Goal: Task Accomplishment & Management: Use online tool/utility

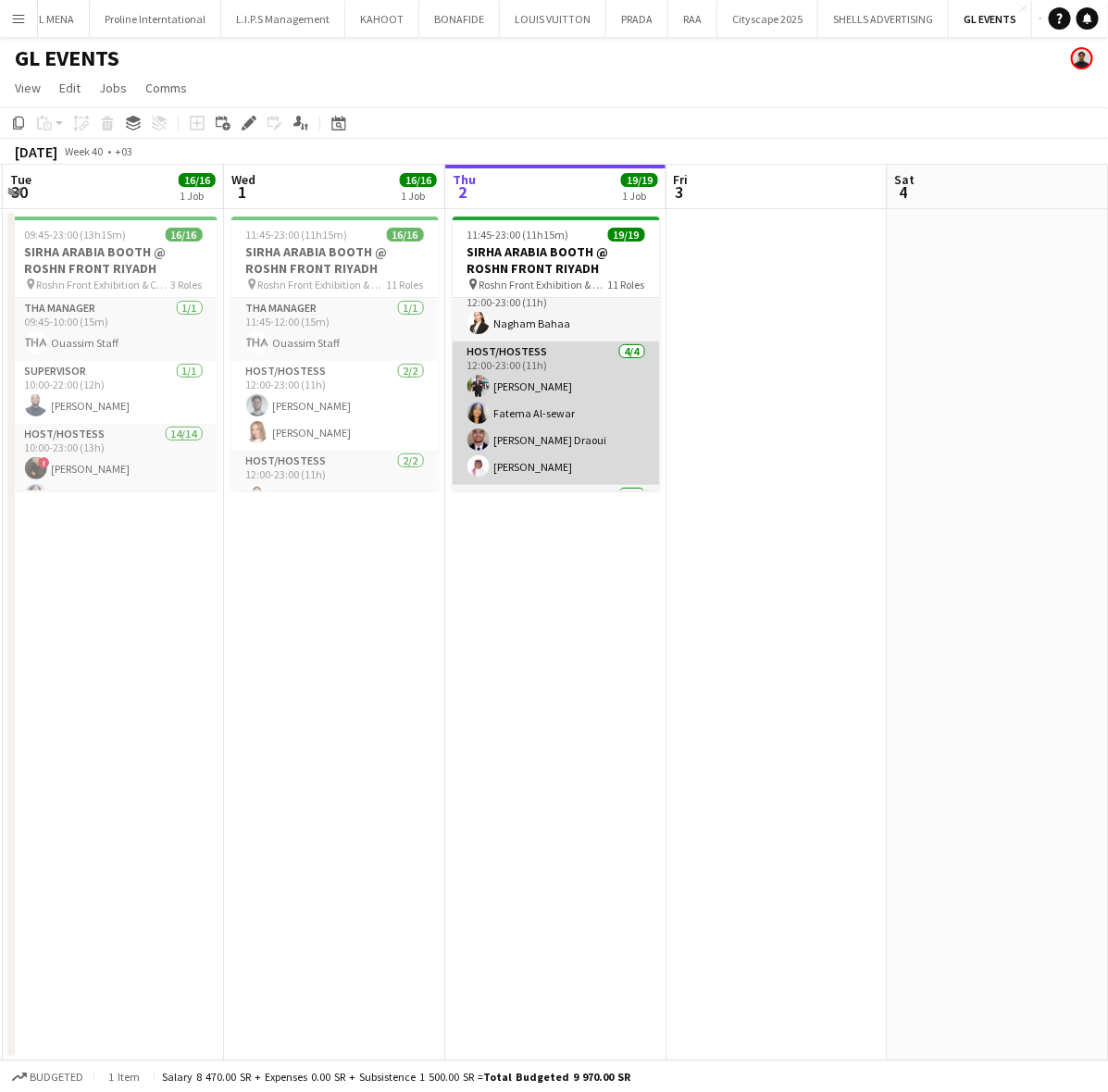
scroll to position [718, 0]
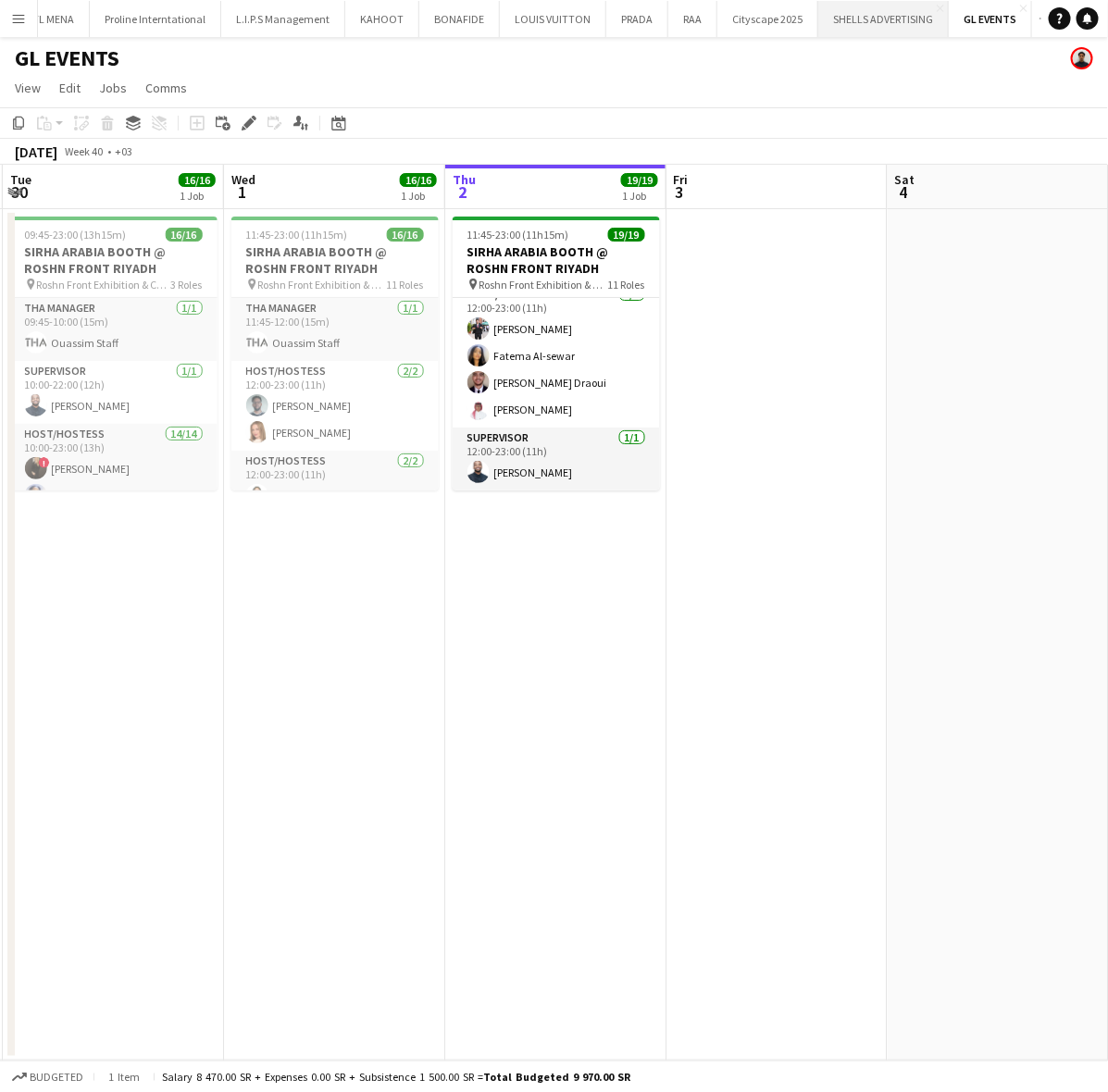
click at [922, 10] on button "SHELLS ADVERTISING Close" at bounding box center [883, 19] width 131 height 36
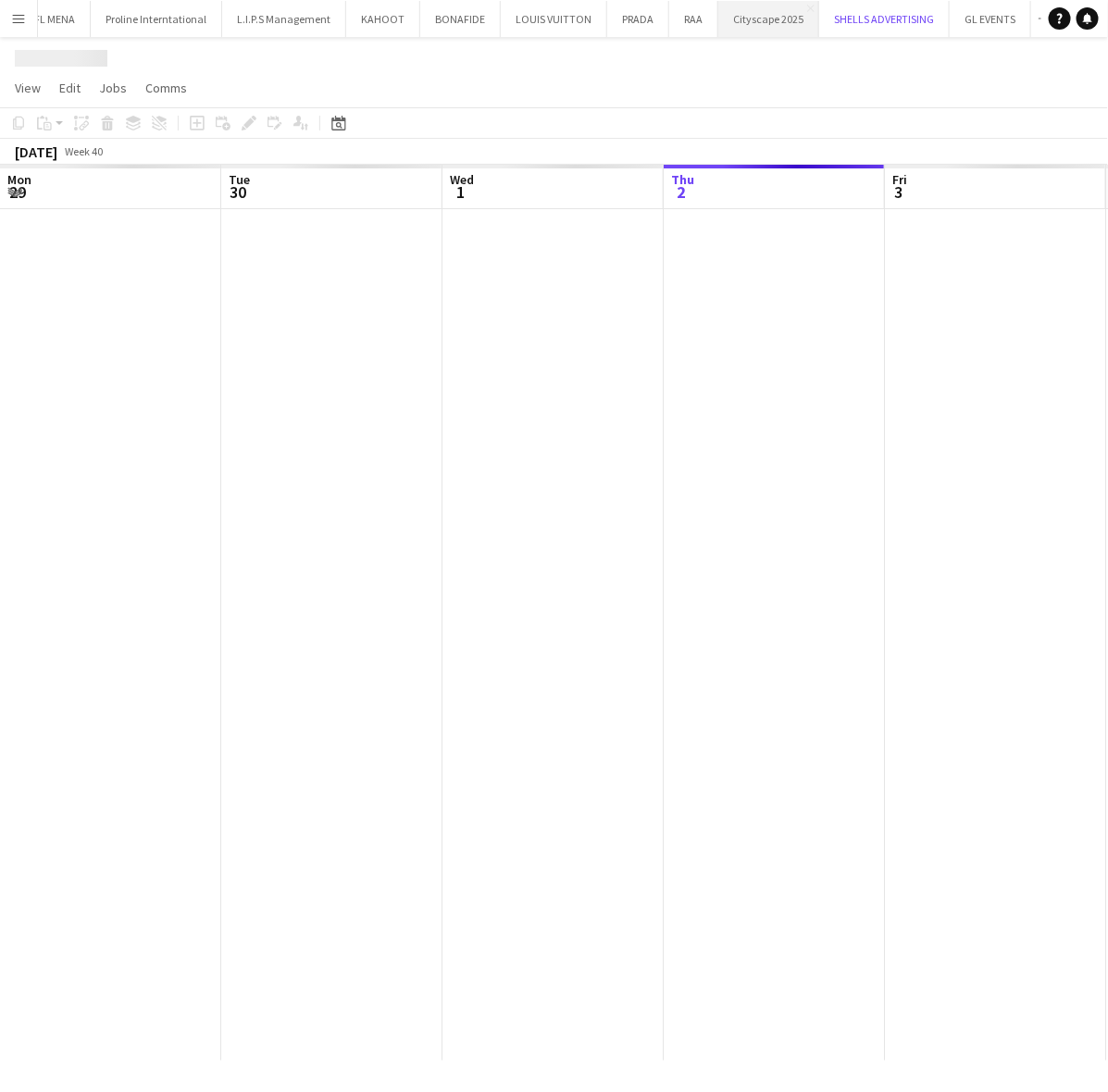
scroll to position [0, 441]
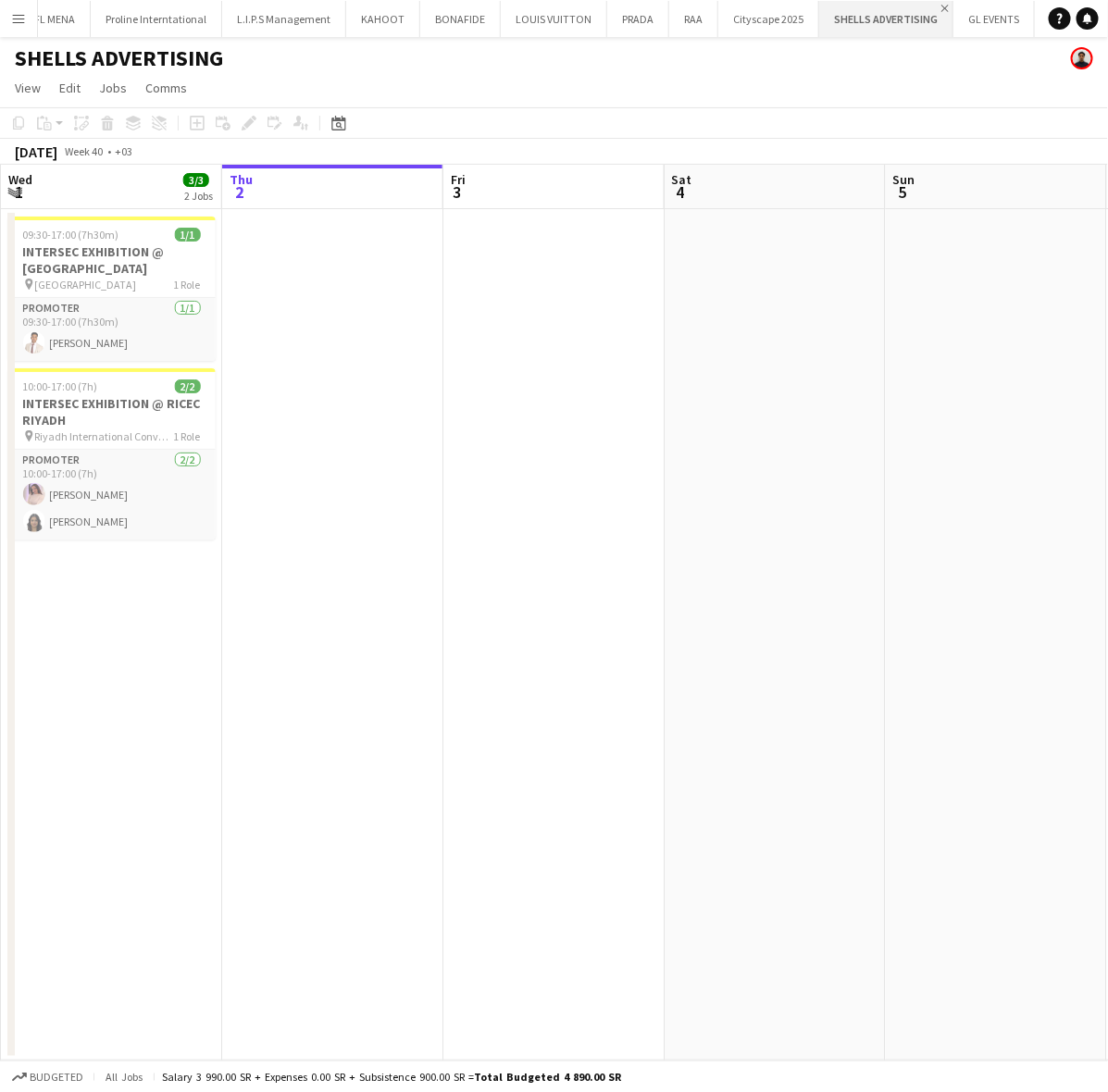
click at [941, 8] on app-icon "Close" at bounding box center [945, 9] width 8 height 8
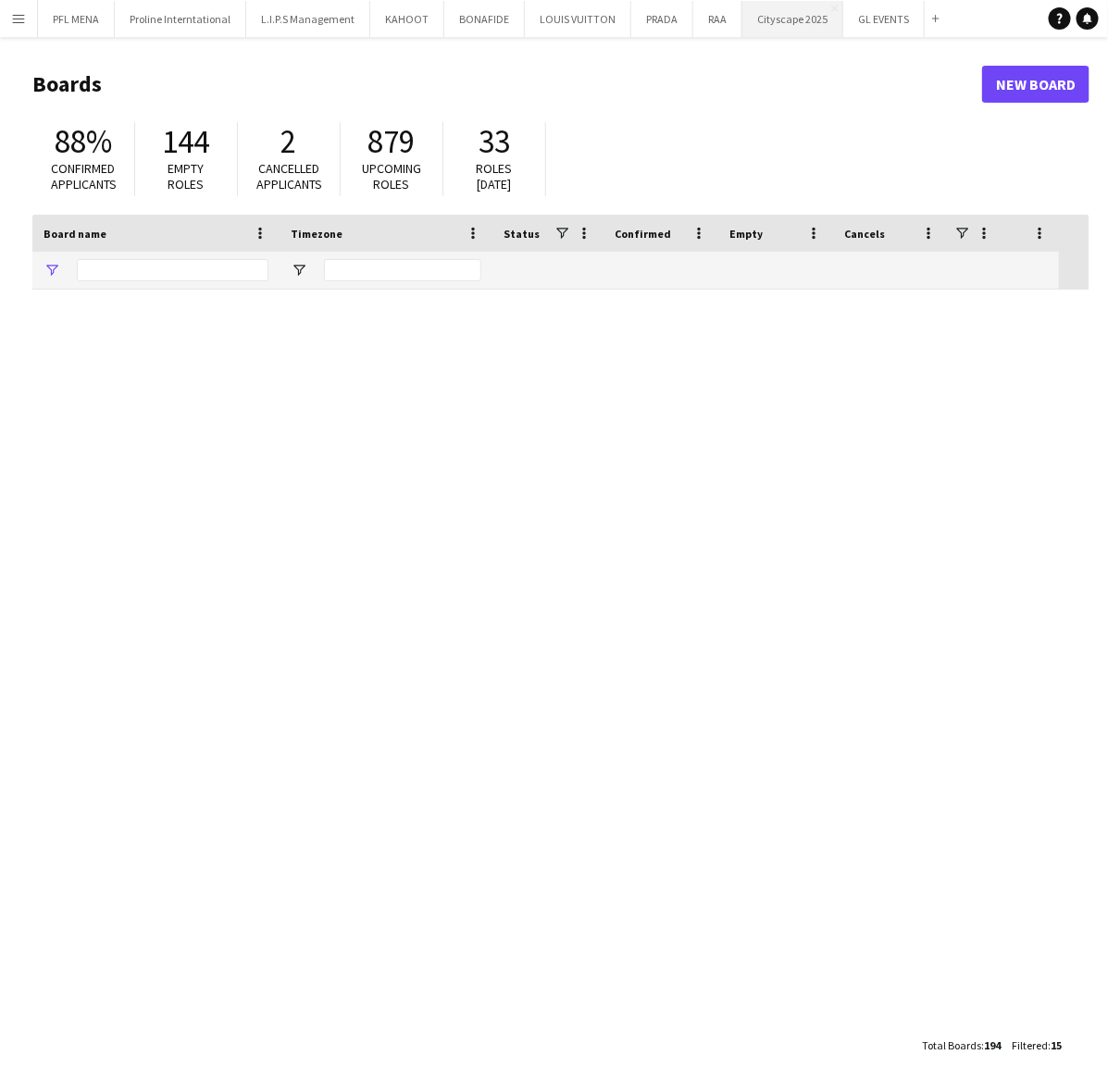
type input "**"
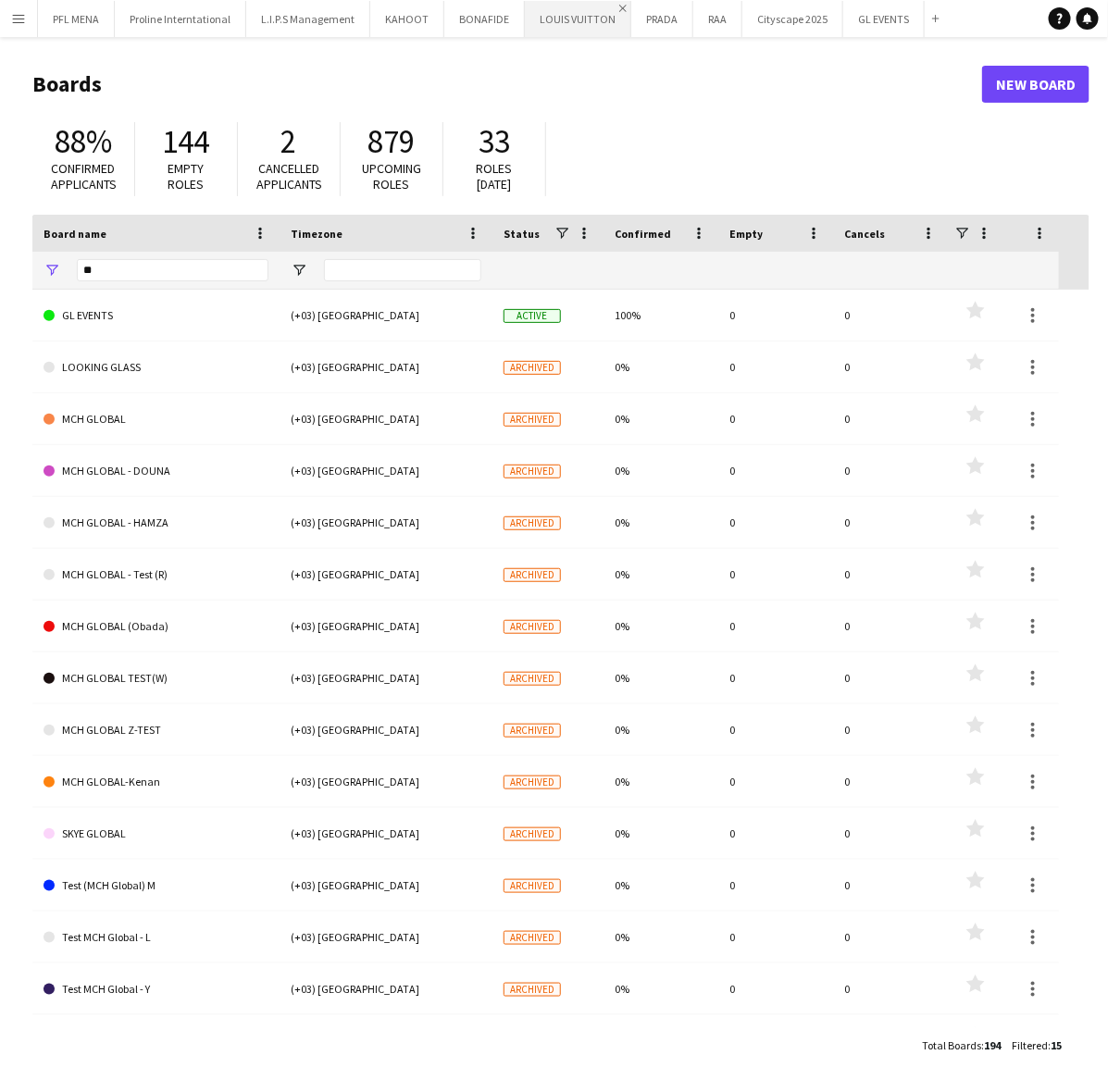
click at [619, 6] on app-icon "Close" at bounding box center [623, 9] width 8 height 8
click at [513, 5] on app-icon "Close" at bounding box center [517, 9] width 8 height 8
click at [432, 7] on app-icon "Close" at bounding box center [436, 9] width 8 height 8
click at [361, 5] on app-icon "Close" at bounding box center [362, 9] width 8 height 8
click at [237, 7] on app-icon "Close" at bounding box center [238, 9] width 8 height 8
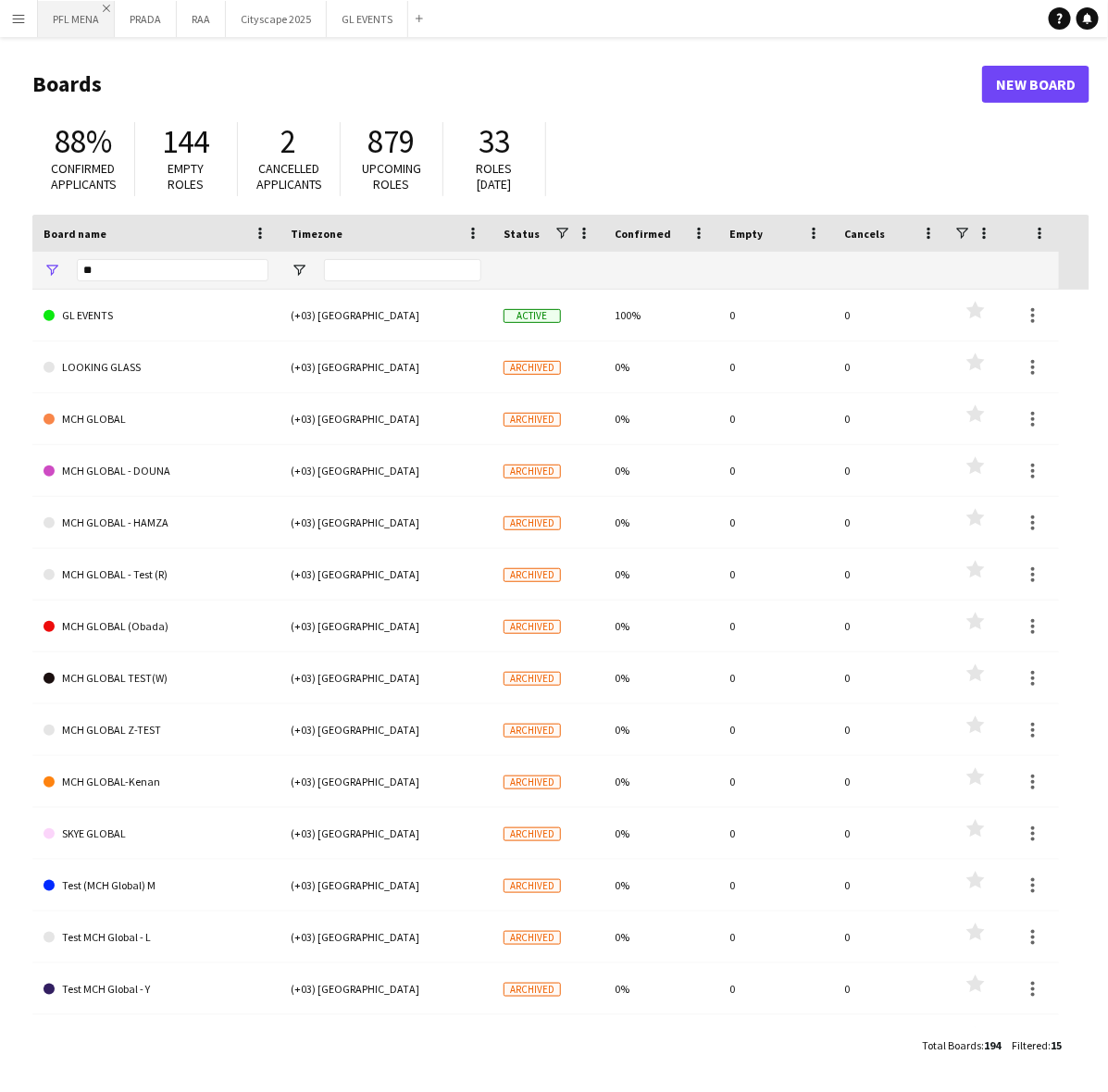
click at [109, 10] on app-icon "Close" at bounding box center [107, 9] width 8 height 8
click at [199, 15] on button "Cityscape 2025 Close" at bounding box center [199, 19] width 101 height 36
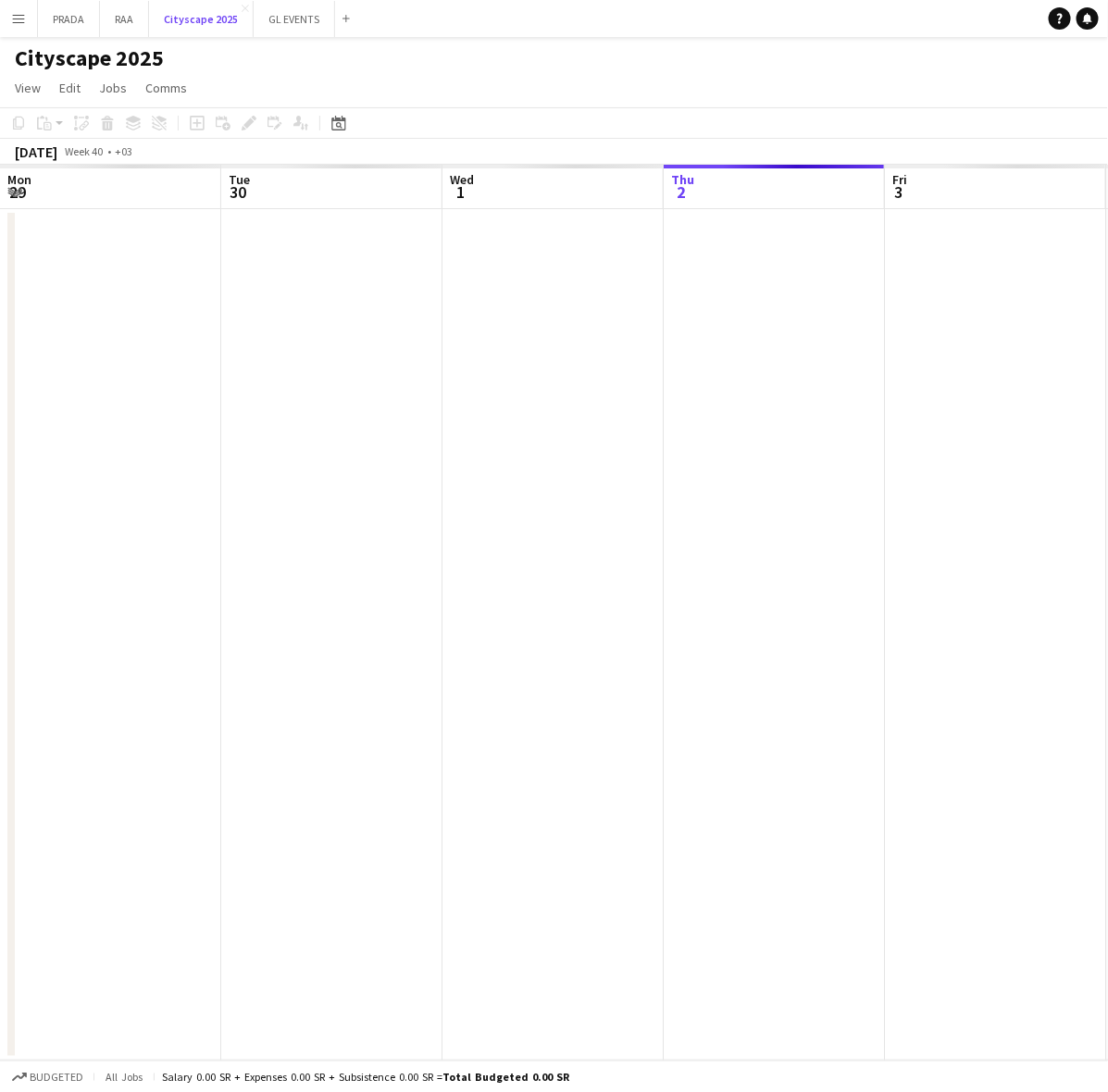
scroll to position [0, 441]
click at [332, 116] on icon "Date picker" at bounding box center [339, 123] width 15 height 15
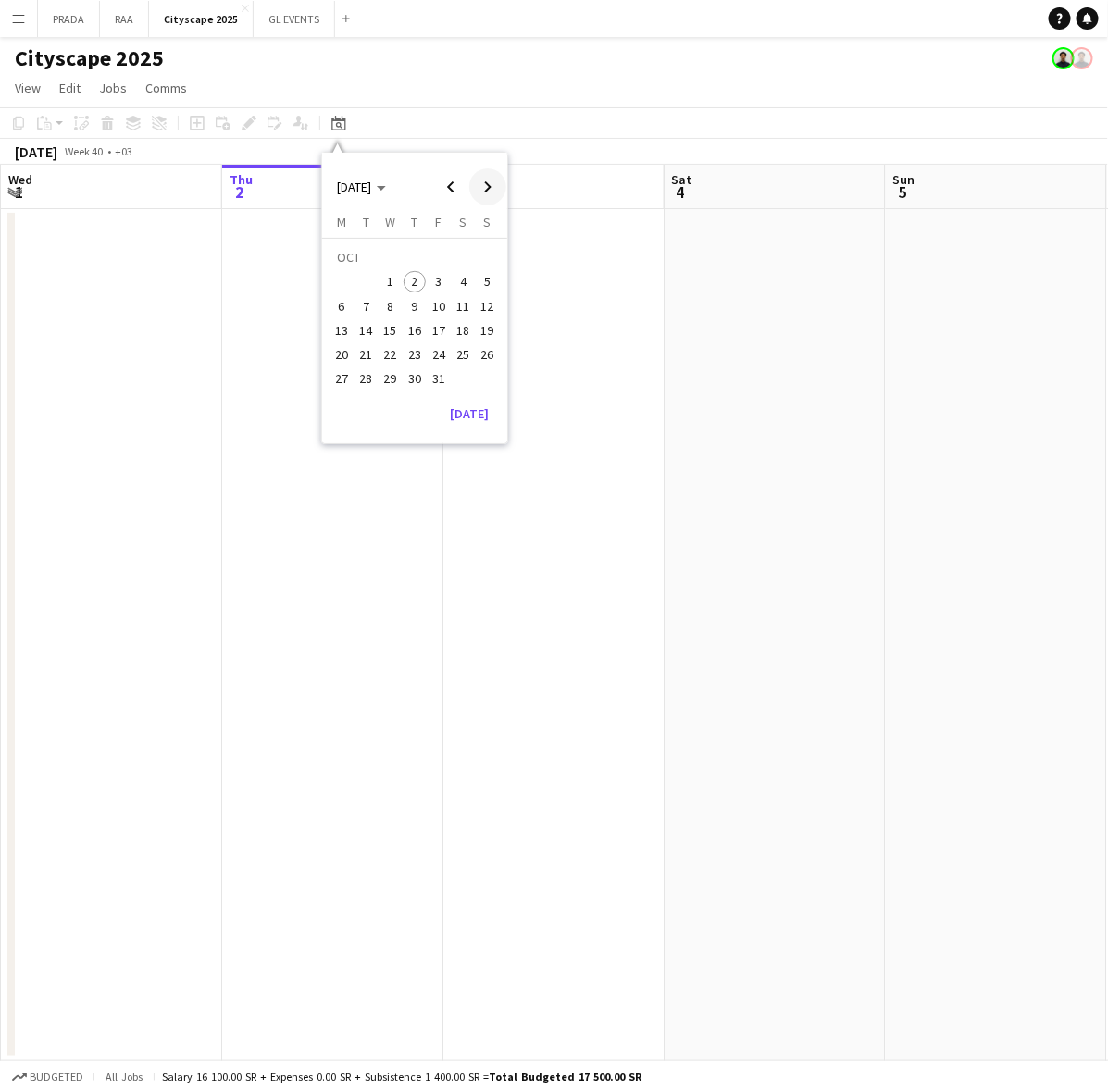
click at [489, 187] on span "Next month" at bounding box center [487, 187] width 37 height 37
click at [372, 327] on span "18" at bounding box center [365, 335] width 22 height 22
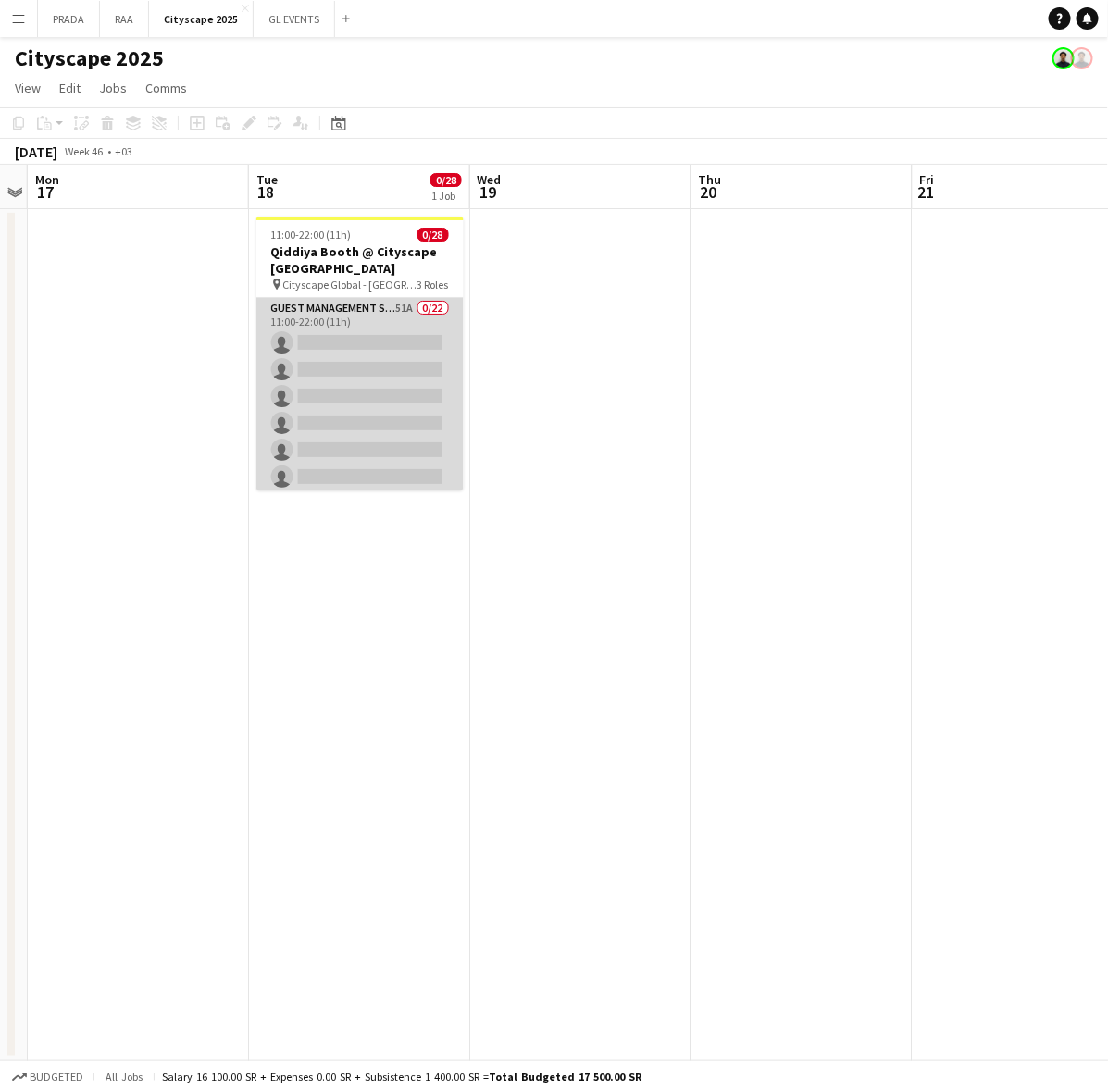
click at [407, 343] on app-card-role "Guest Management Staff 51A 0/22 11:00-22:00 (11h) single-neutral-actions single…" at bounding box center [359, 611] width 207 height 627
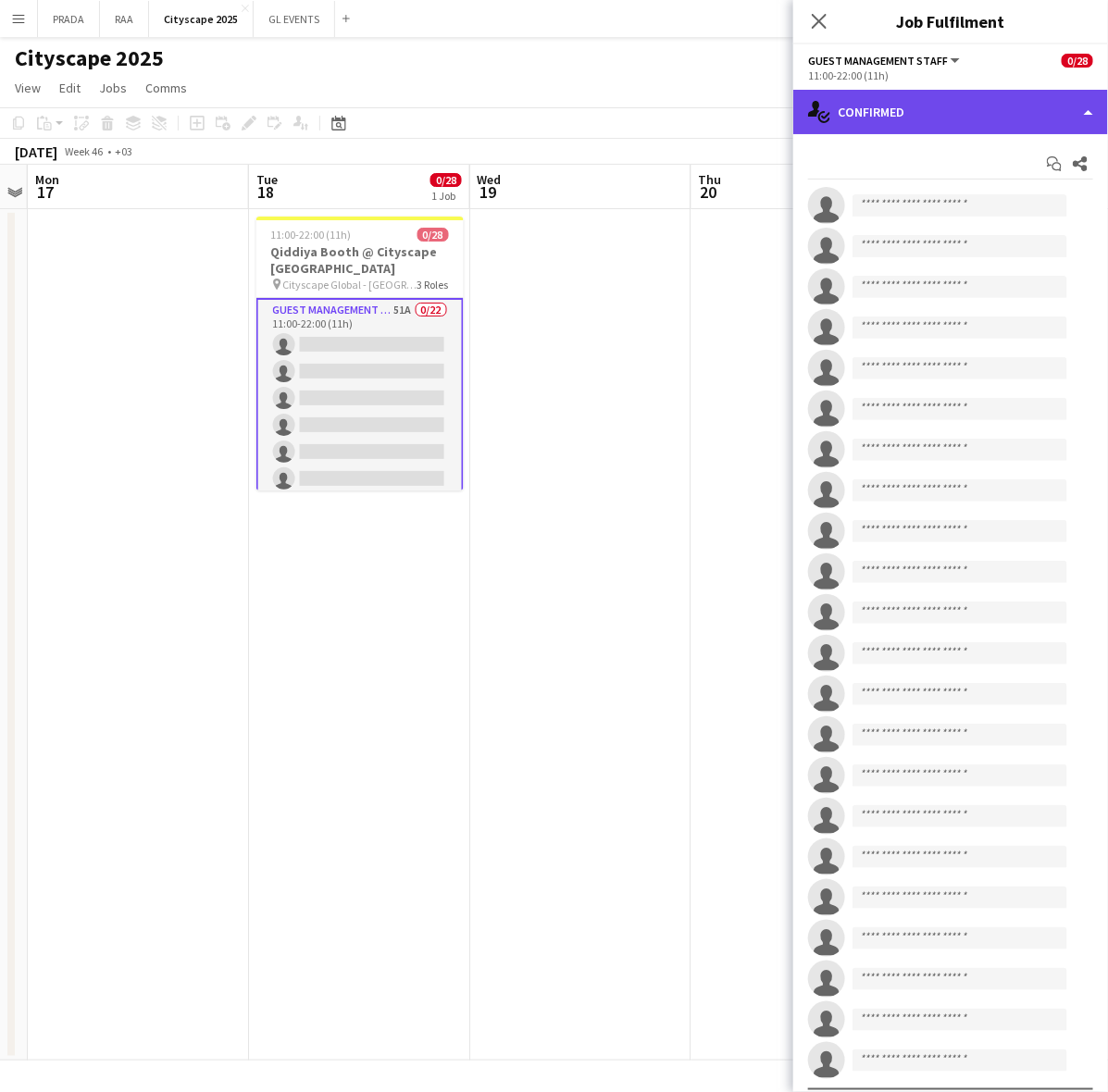
click at [955, 102] on div "single-neutral-actions-check-2 Confirmed" at bounding box center [951, 112] width 315 height 45
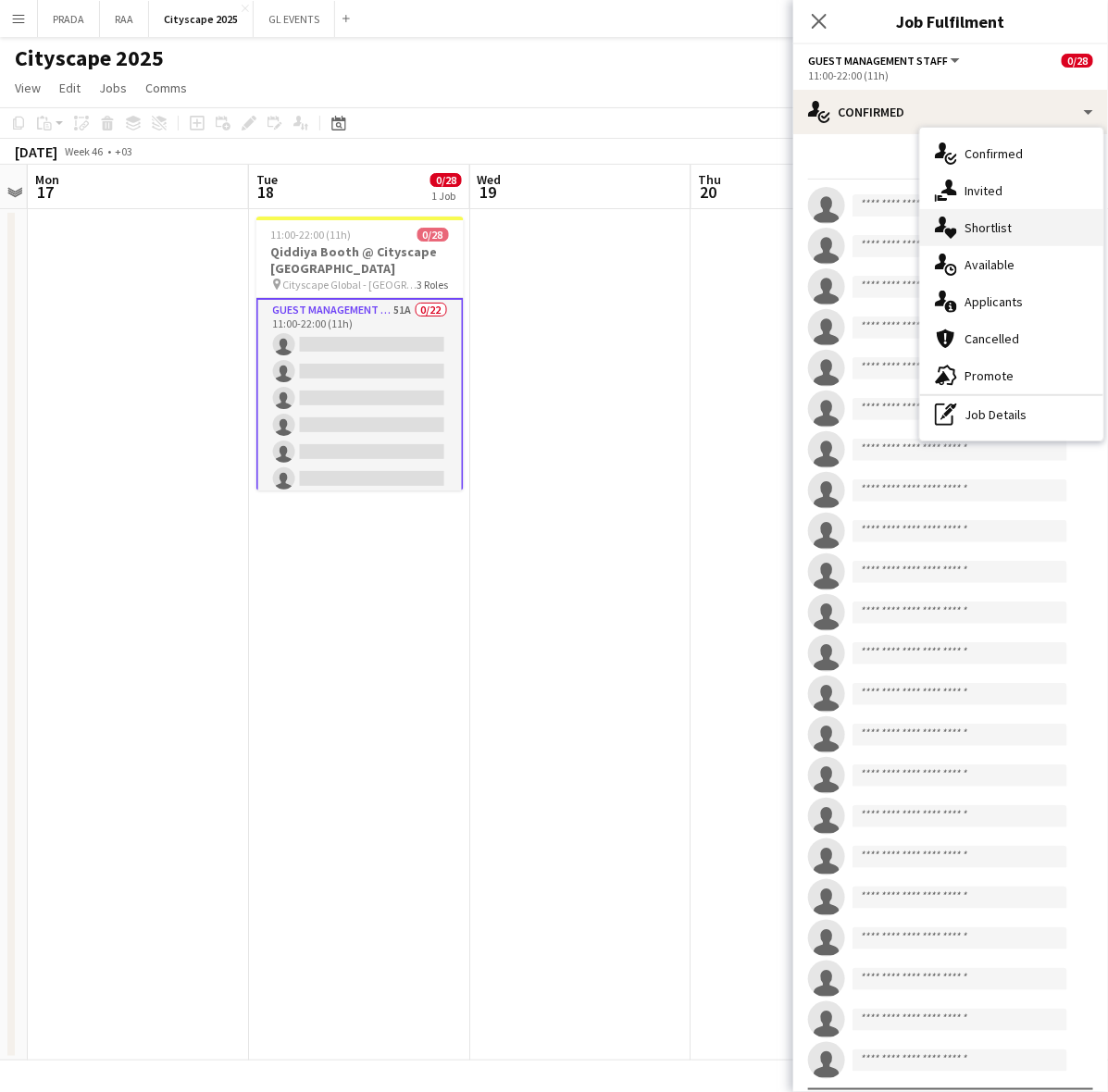
click at [1005, 228] on span "Shortlist" at bounding box center [988, 227] width 48 height 16
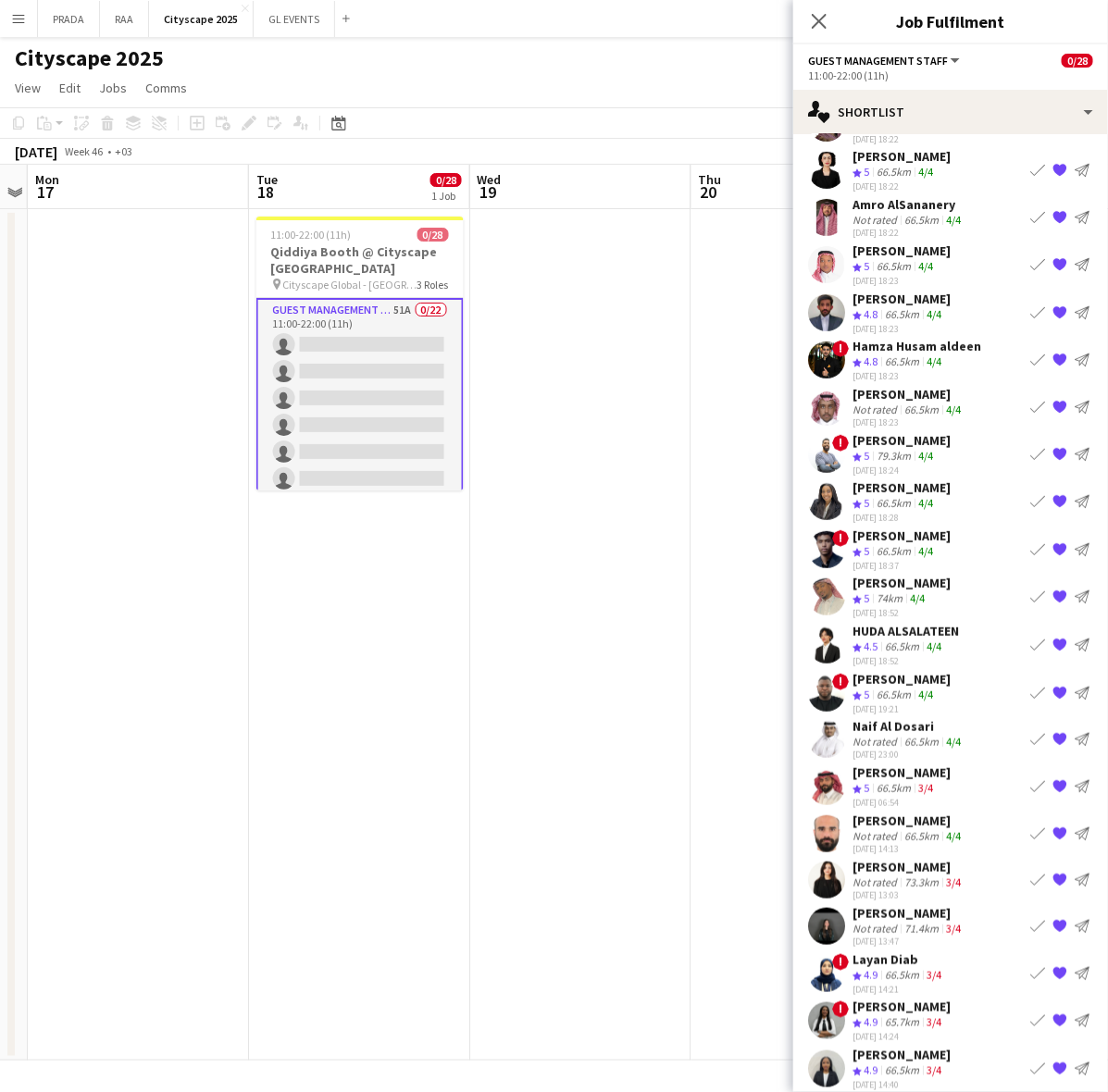
scroll to position [140, 0]
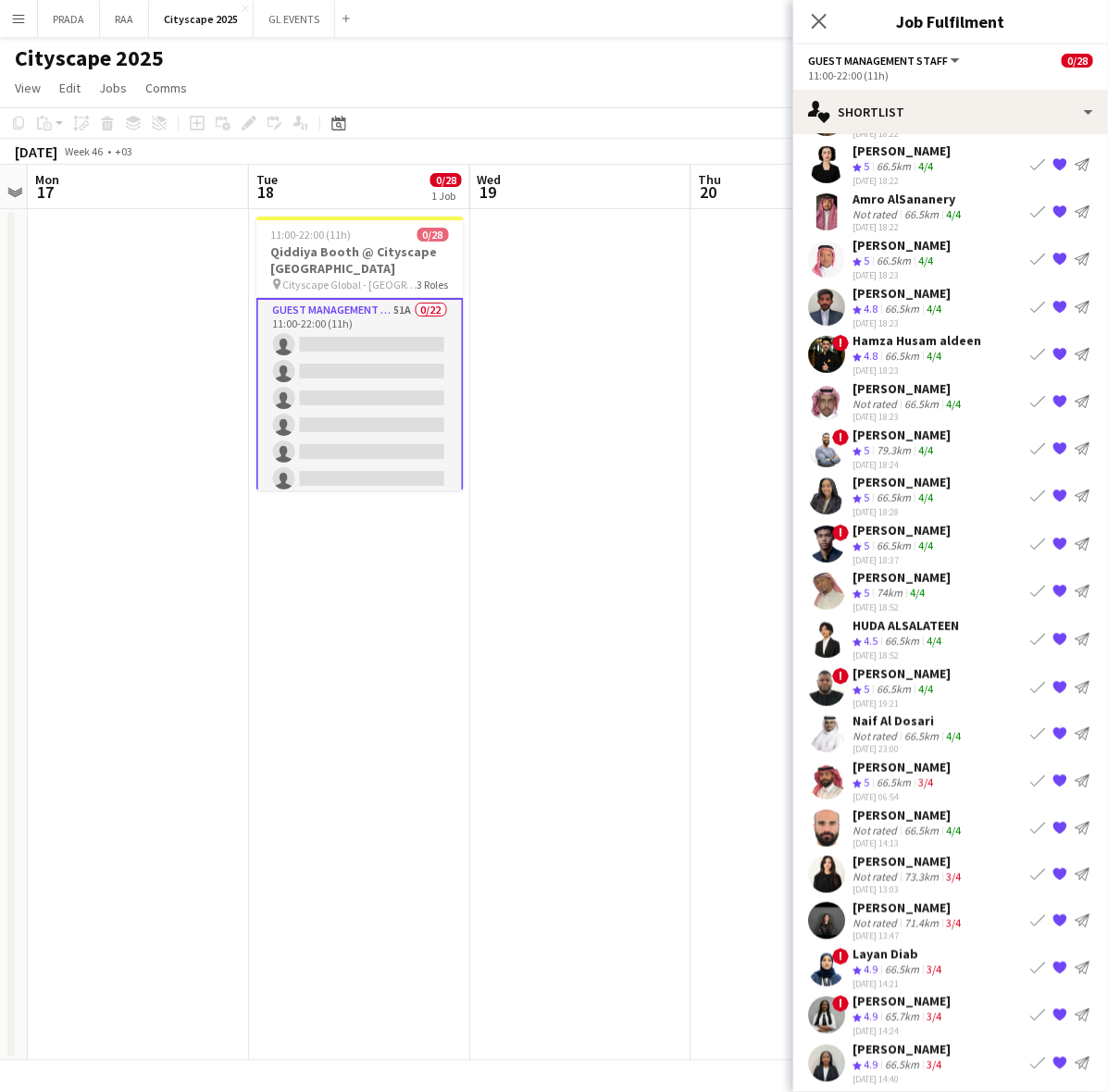
click at [875, 635] on span "4.5" at bounding box center [871, 641] width 14 height 14
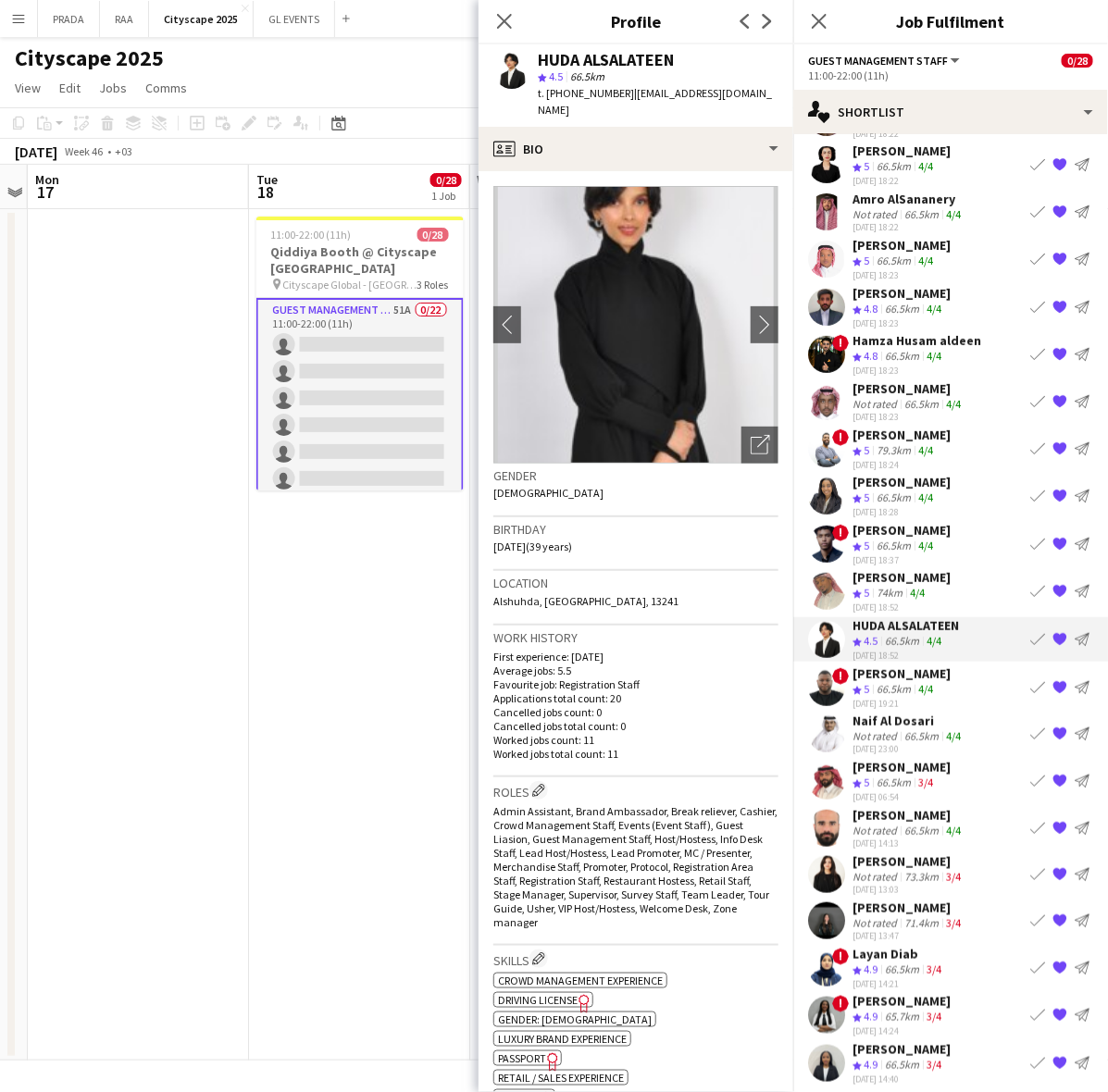
click at [902, 917] on div "71.4km" at bounding box center [921, 923] width 42 height 14
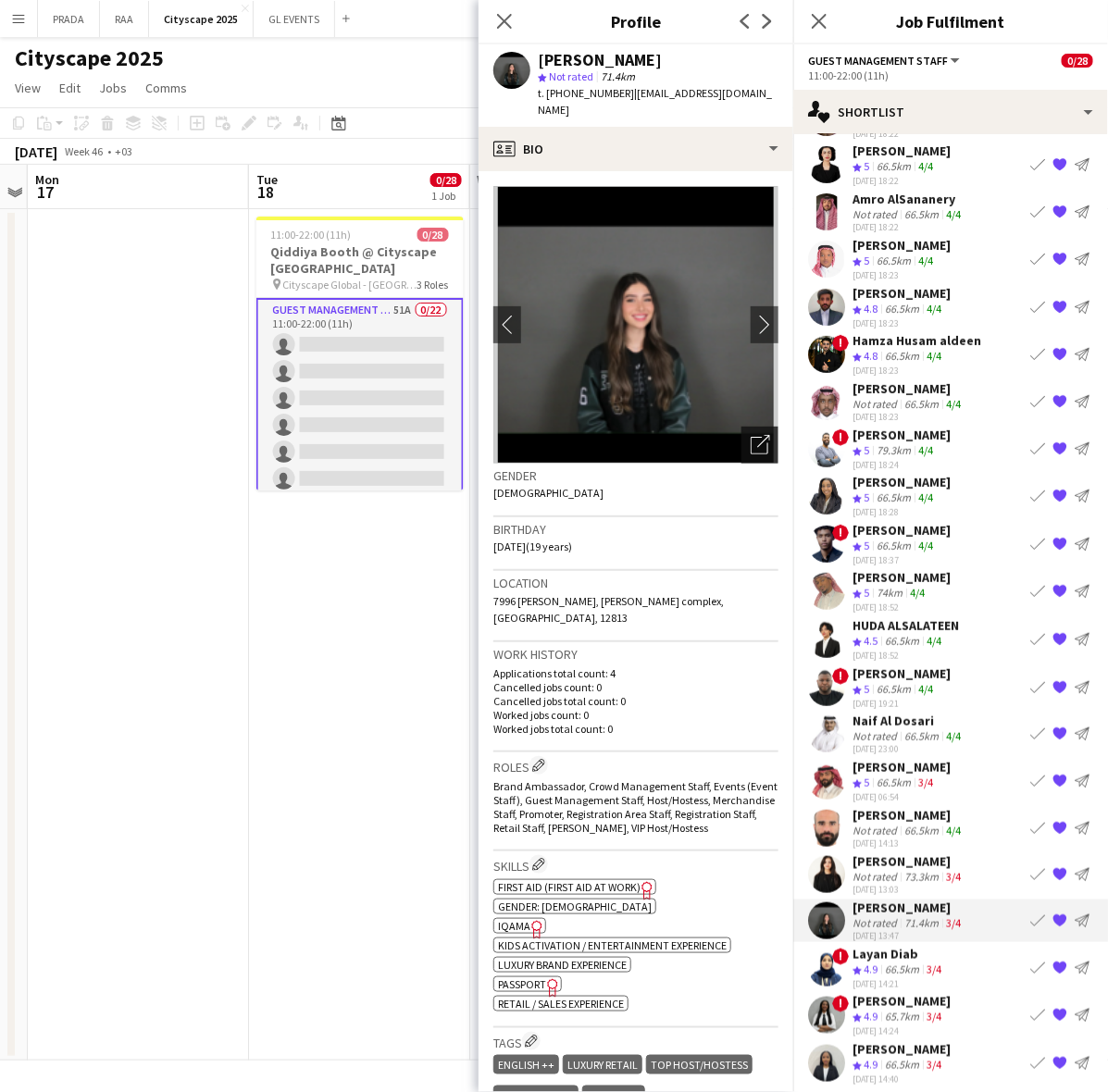
click at [750, 435] on icon "Open photos pop-in" at bounding box center [760, 444] width 19 height 19
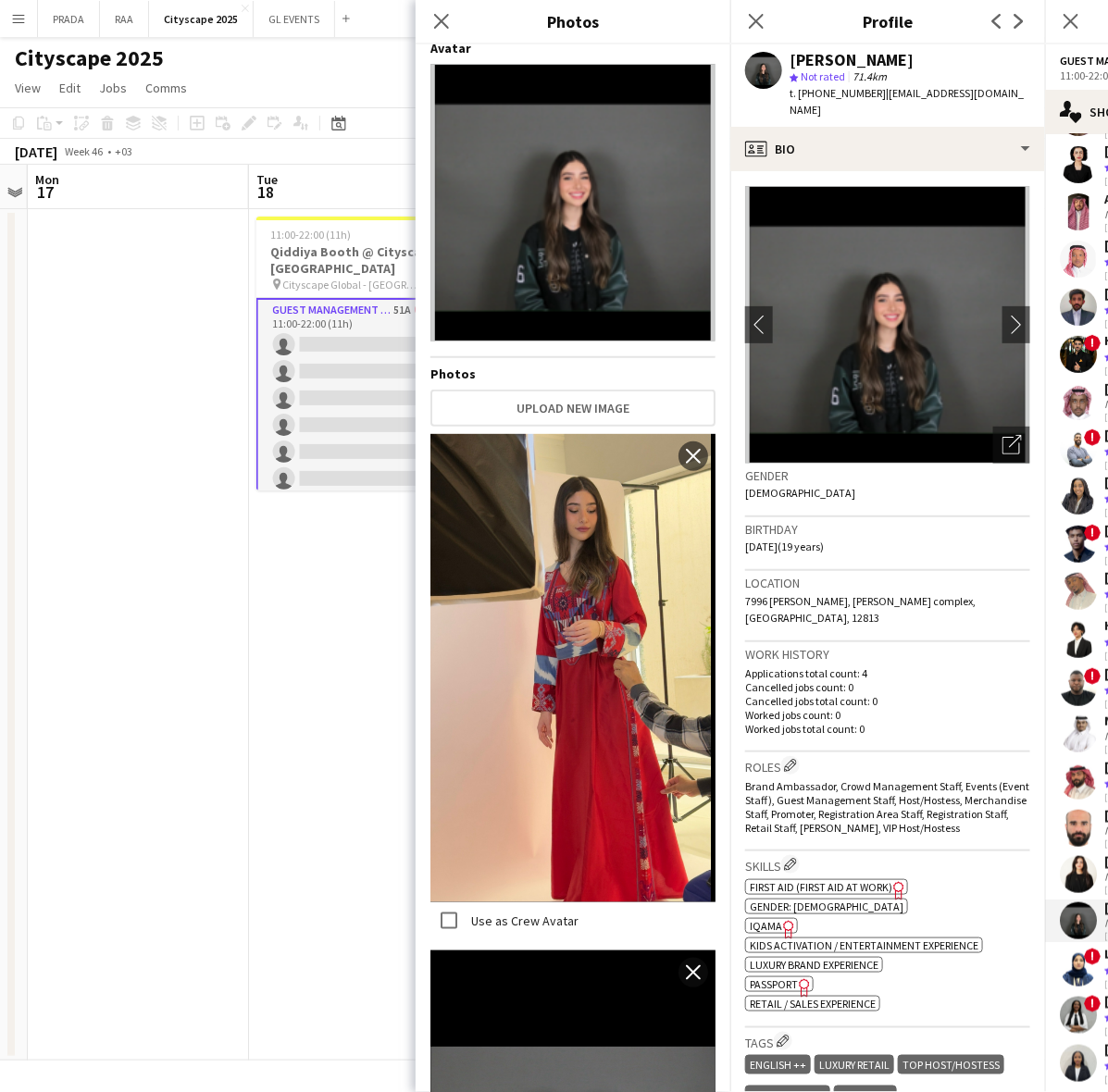
scroll to position [0, 0]
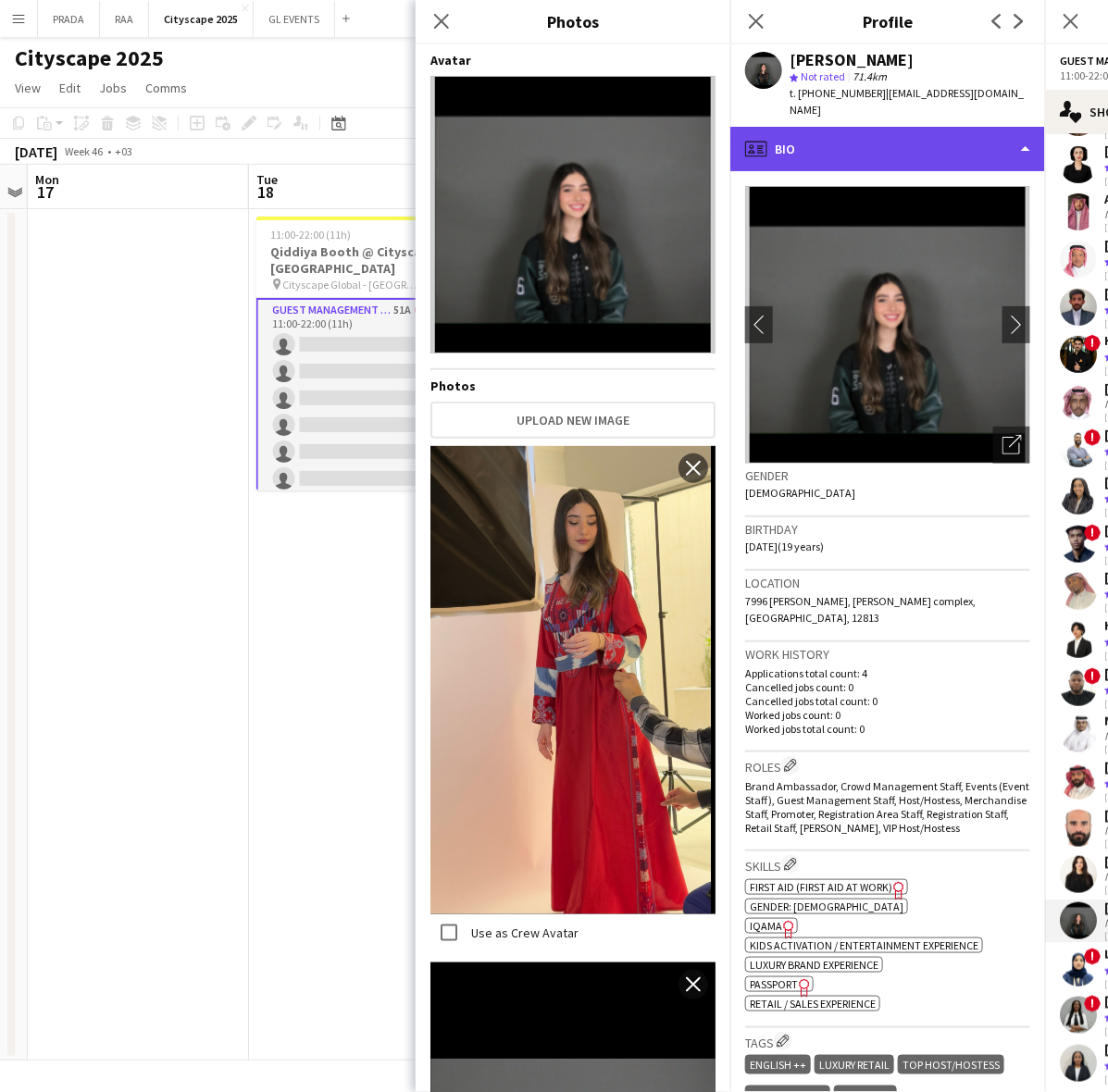
click at [945, 127] on div "profile Bio" at bounding box center [888, 149] width 315 height 45
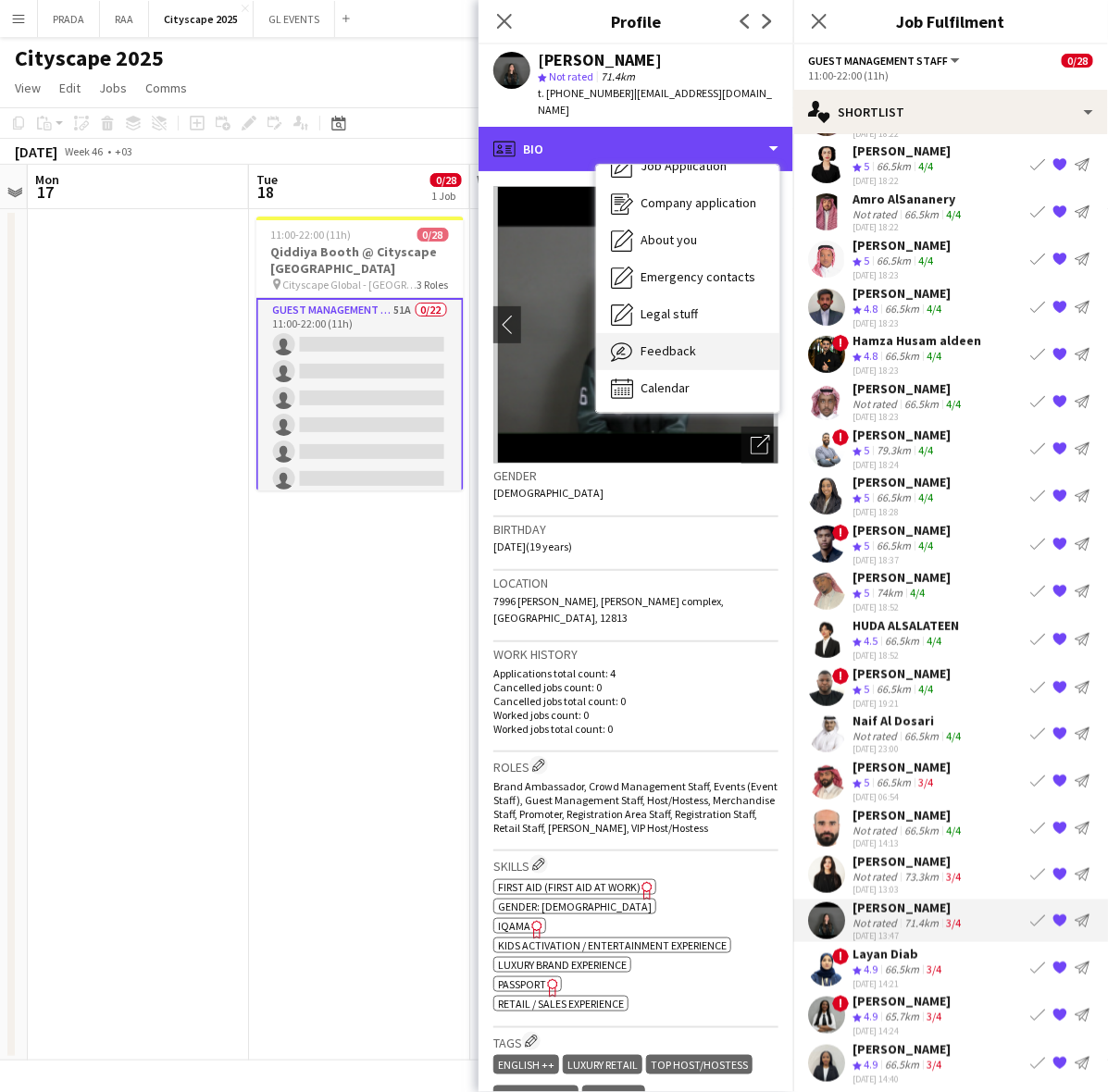
scroll to position [62, 0]
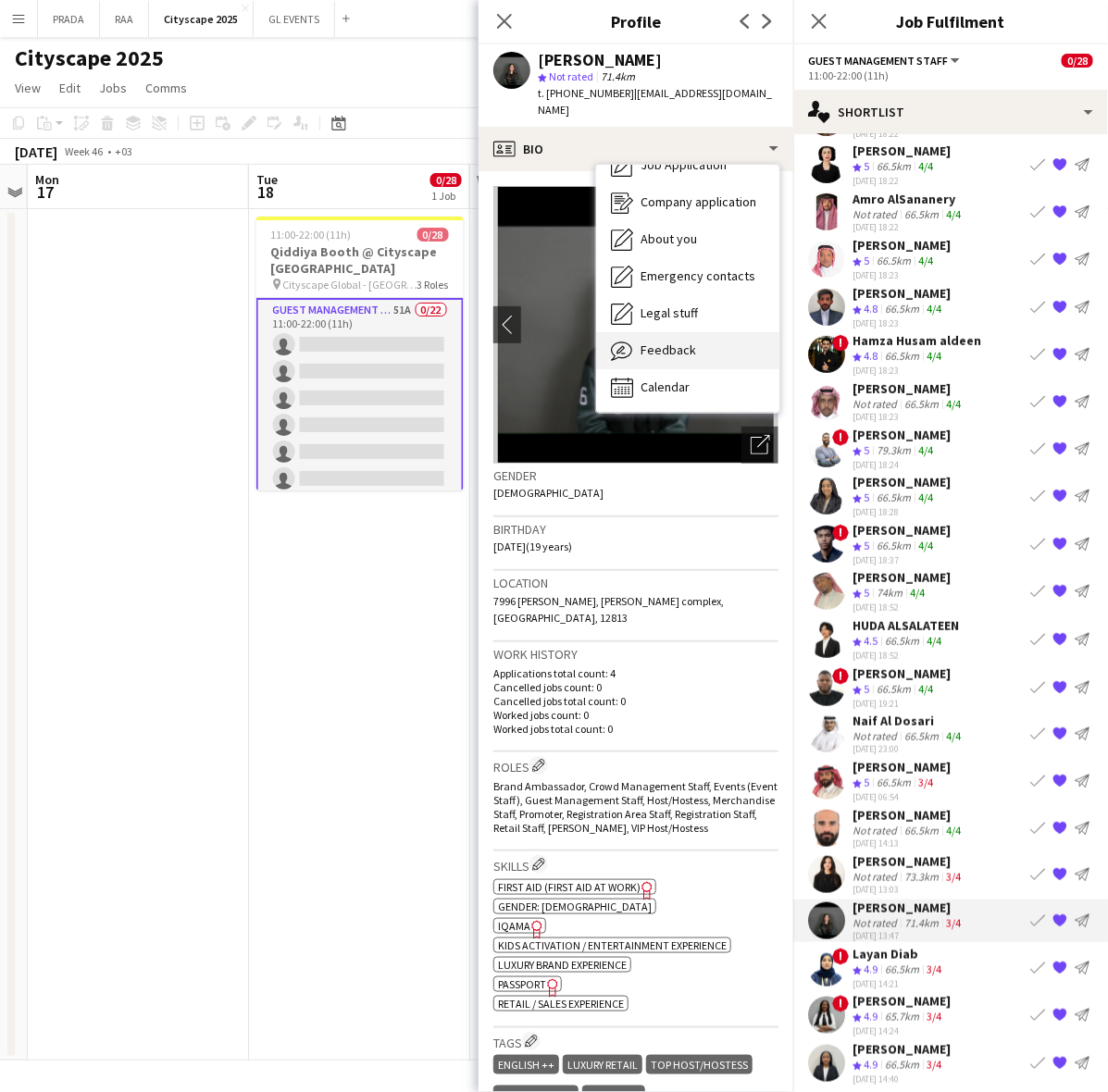
click at [669, 341] on span "Feedback" at bounding box center [668, 349] width 55 height 16
